Goal: Check status: Check status

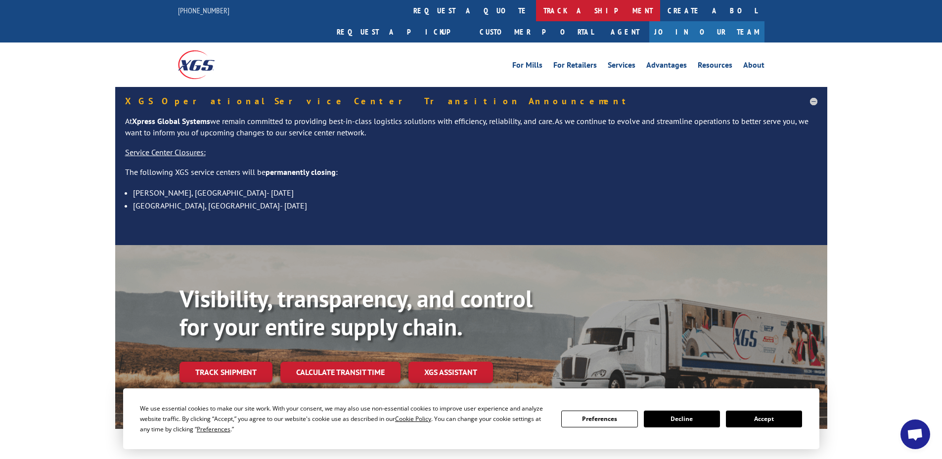
click at [536, 7] on link "track a shipment" at bounding box center [598, 10] width 124 height 21
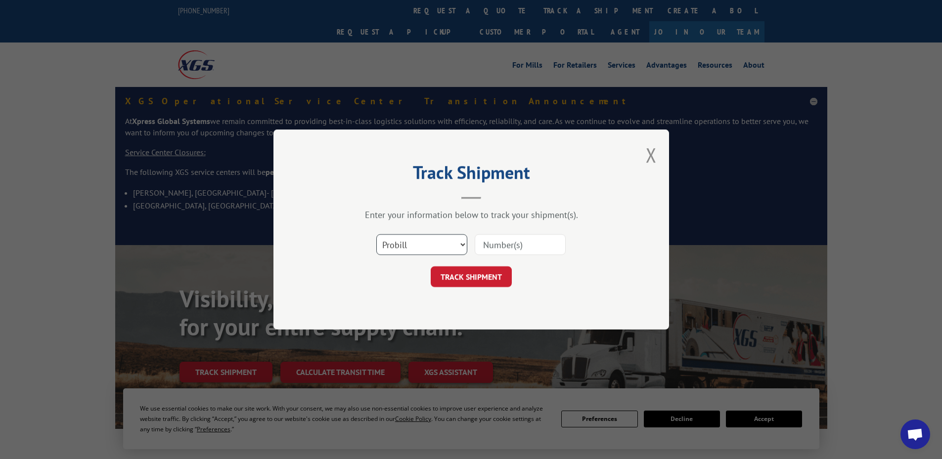
drag, startPoint x: 465, startPoint y: 242, endPoint x: 456, endPoint y: 242, distance: 8.4
click at [465, 242] on select "Select category... Probill BOL PO" at bounding box center [421, 244] width 91 height 21
select select "bol"
click at [376, 234] on select "Select category... Probill BOL PO" at bounding box center [421, 244] width 91 height 21
click at [502, 249] on input at bounding box center [519, 244] width 91 height 21
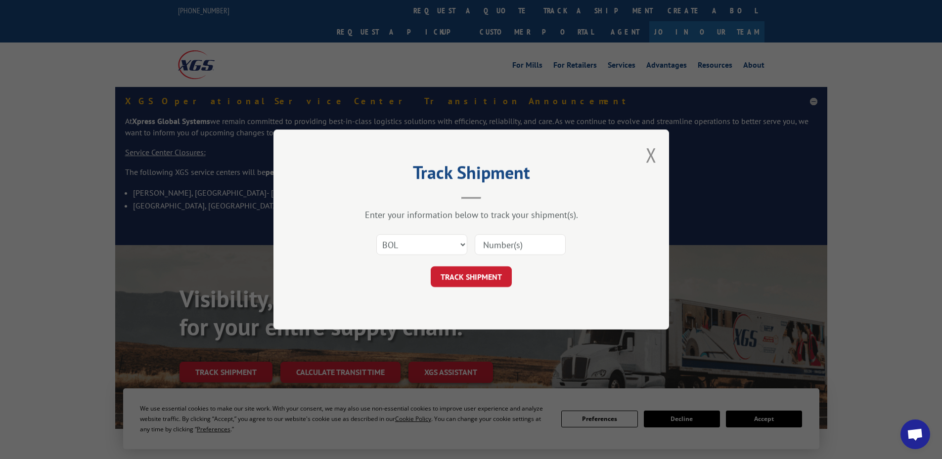
paste input "5092510"
type input "5092510"
click at [464, 279] on button "TRACK SHIPMENT" at bounding box center [471, 276] width 81 height 21
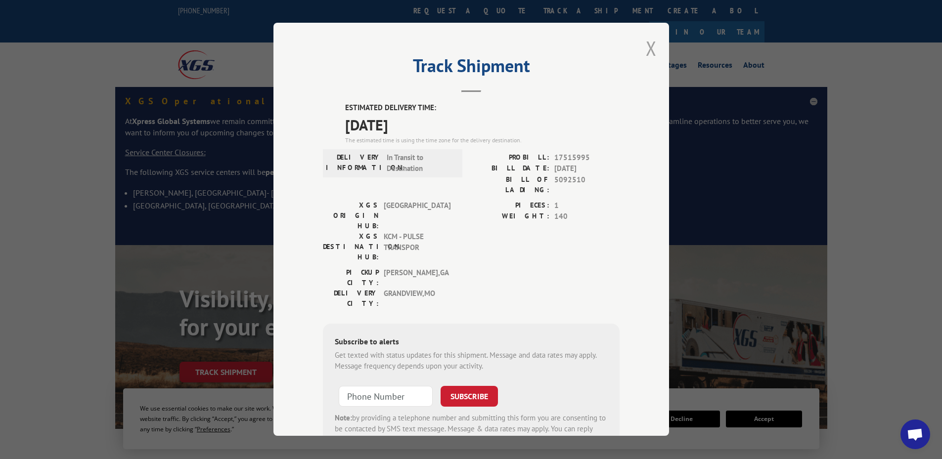
click at [647, 45] on button "Close modal" at bounding box center [651, 48] width 11 height 26
